Goal: Register for event/course

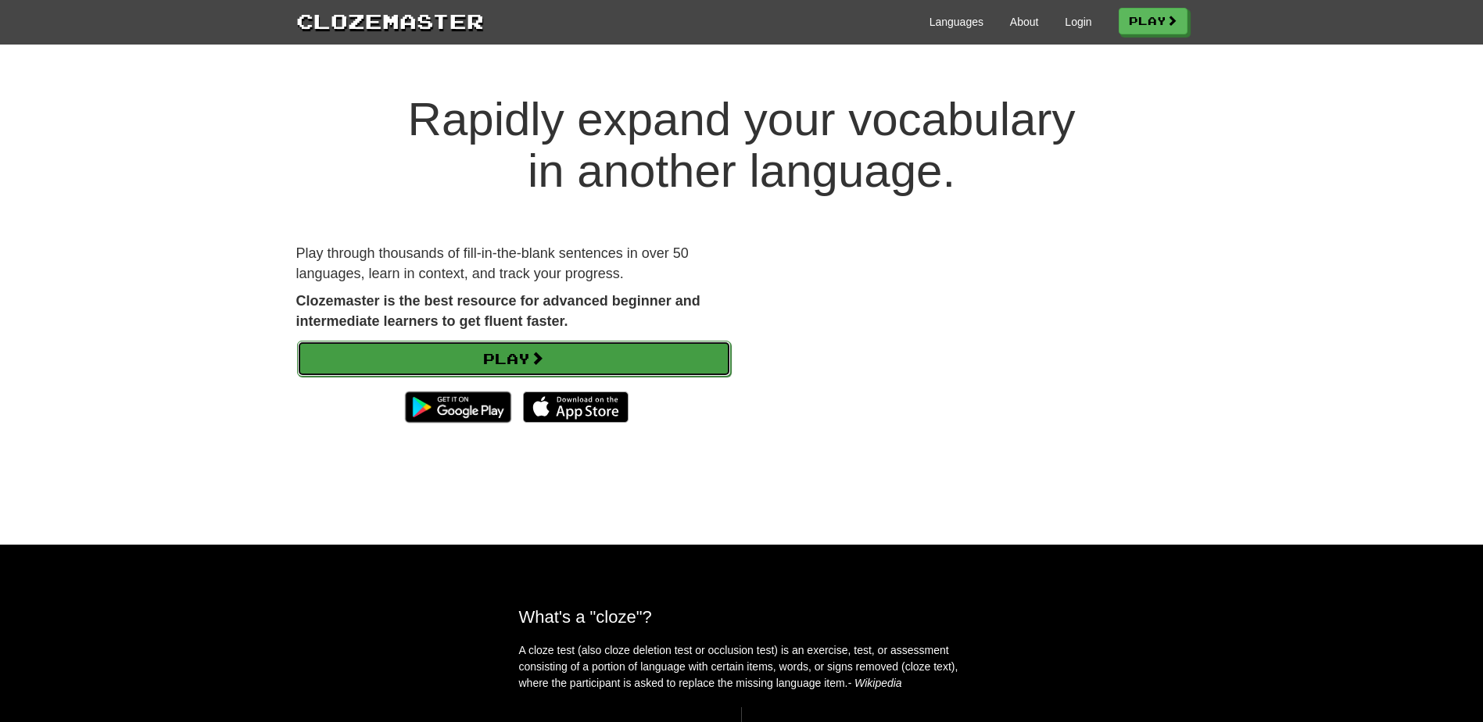
click at [621, 348] on link "Play" at bounding box center [514, 359] width 434 height 36
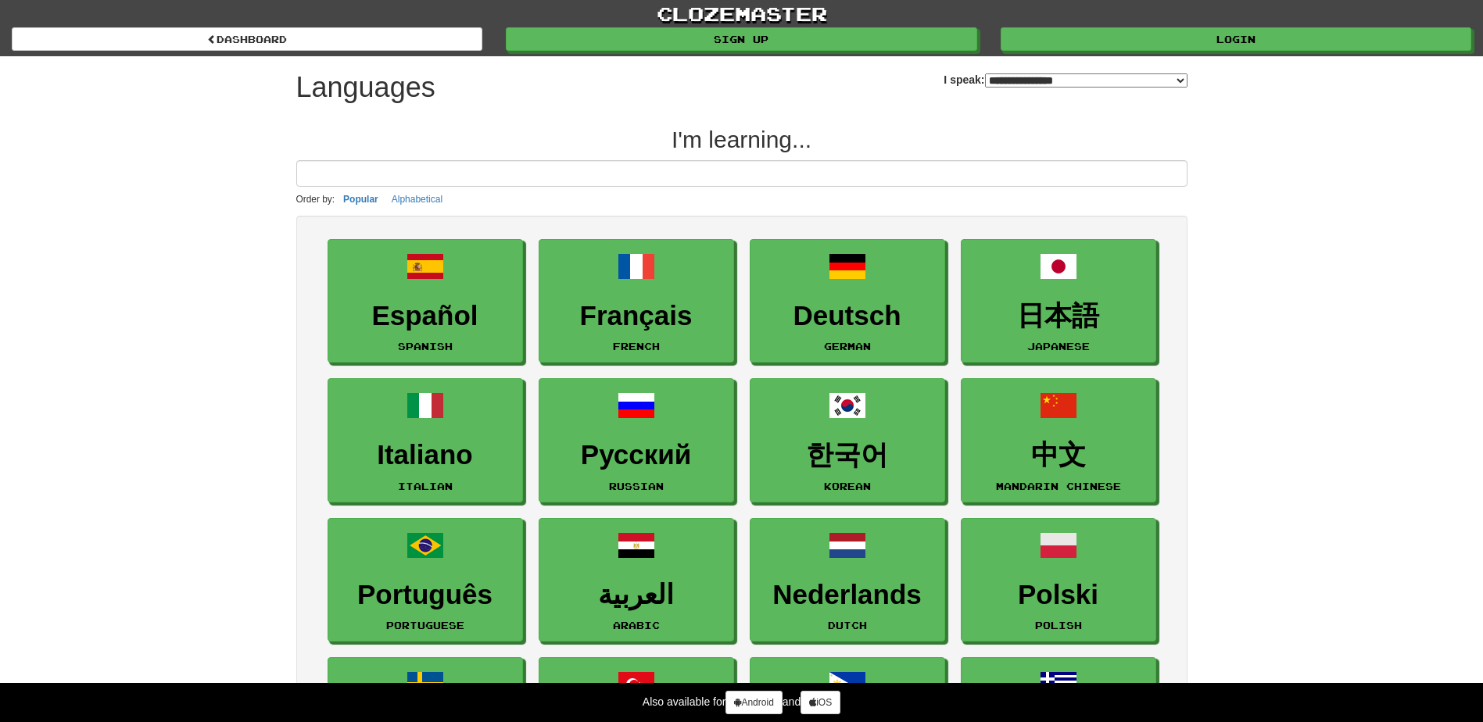
select select "*******"
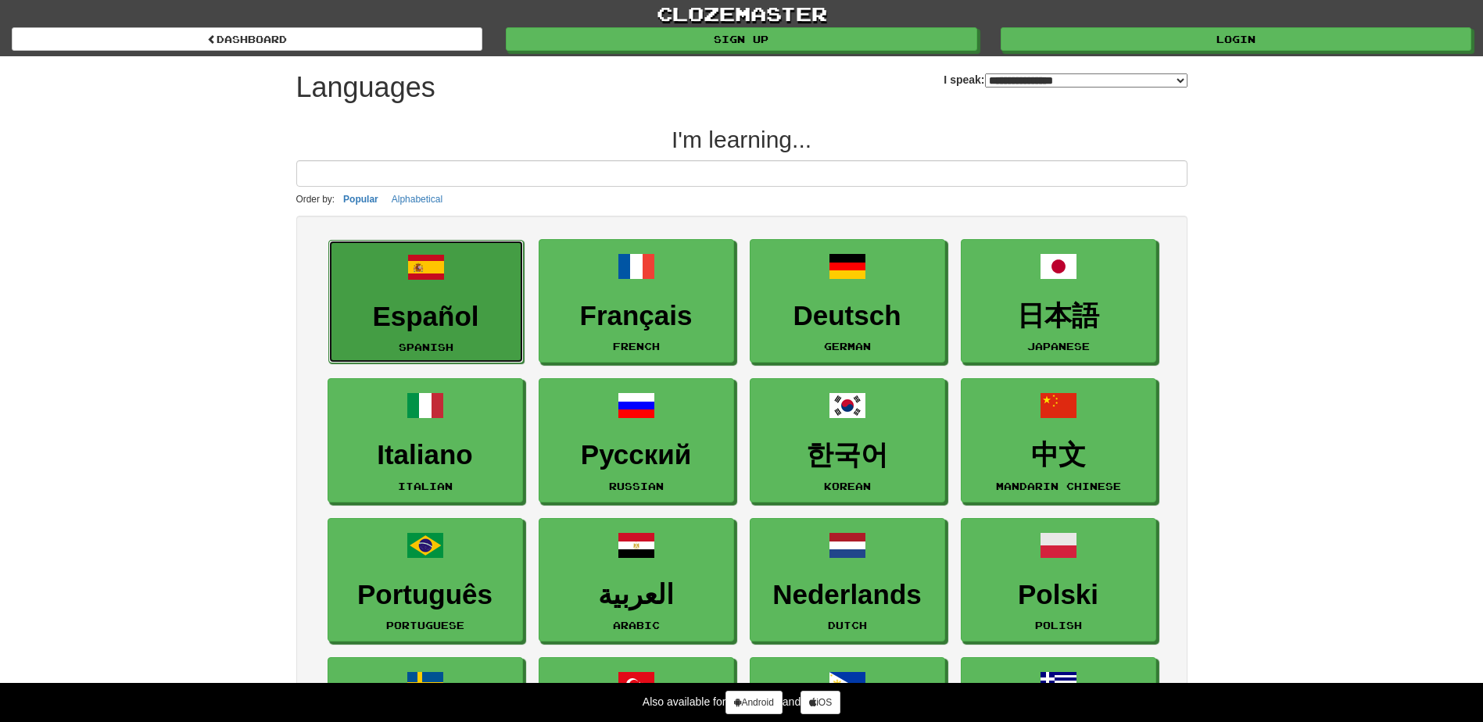
click at [483, 317] on h3 "Español" at bounding box center [426, 317] width 178 height 30
